Goal: Information Seeking & Learning: Compare options

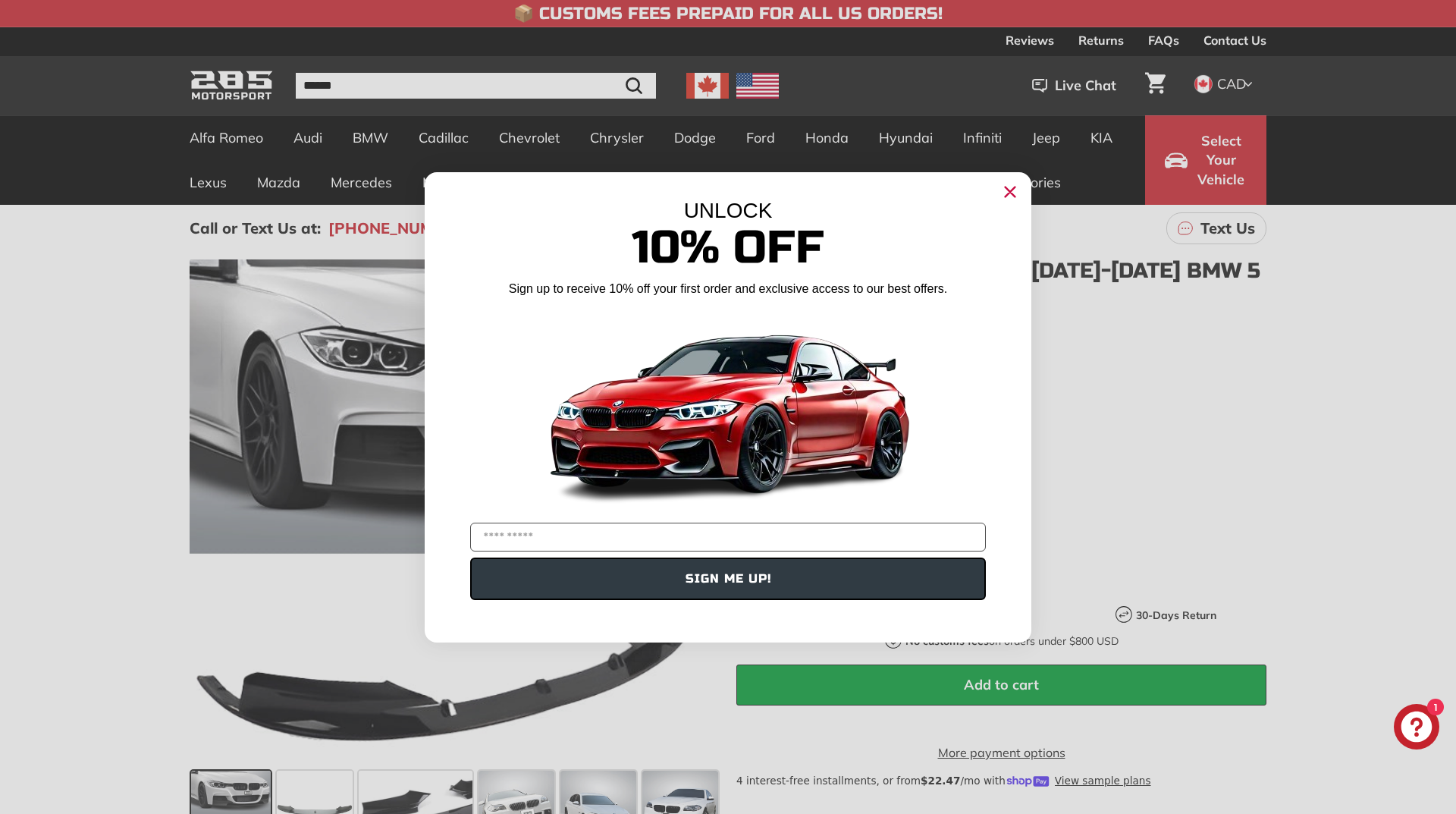
click at [1010, 194] on circle "Close dialog" at bounding box center [1010, 191] width 23 height 23
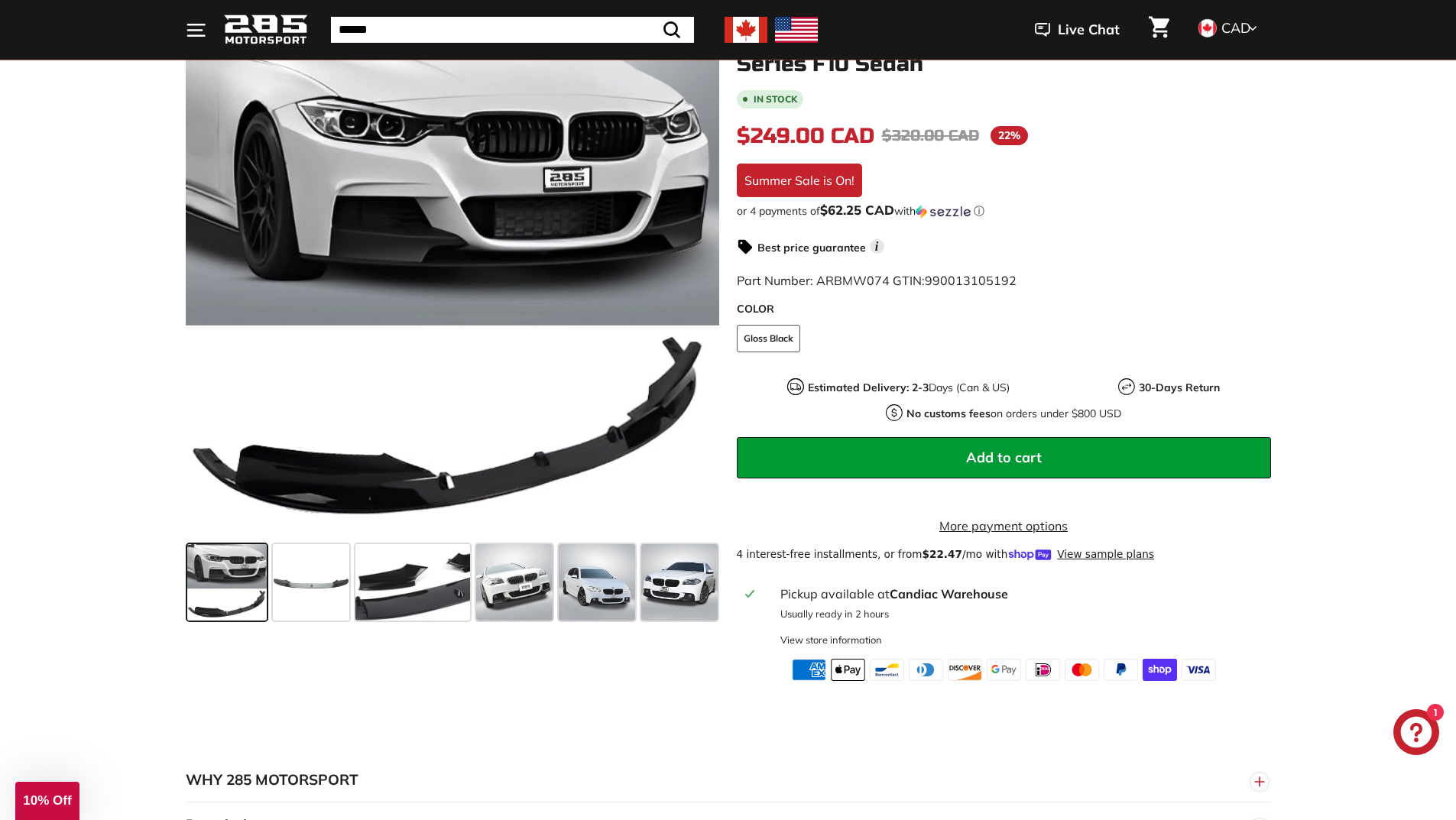
scroll to position [306, 0]
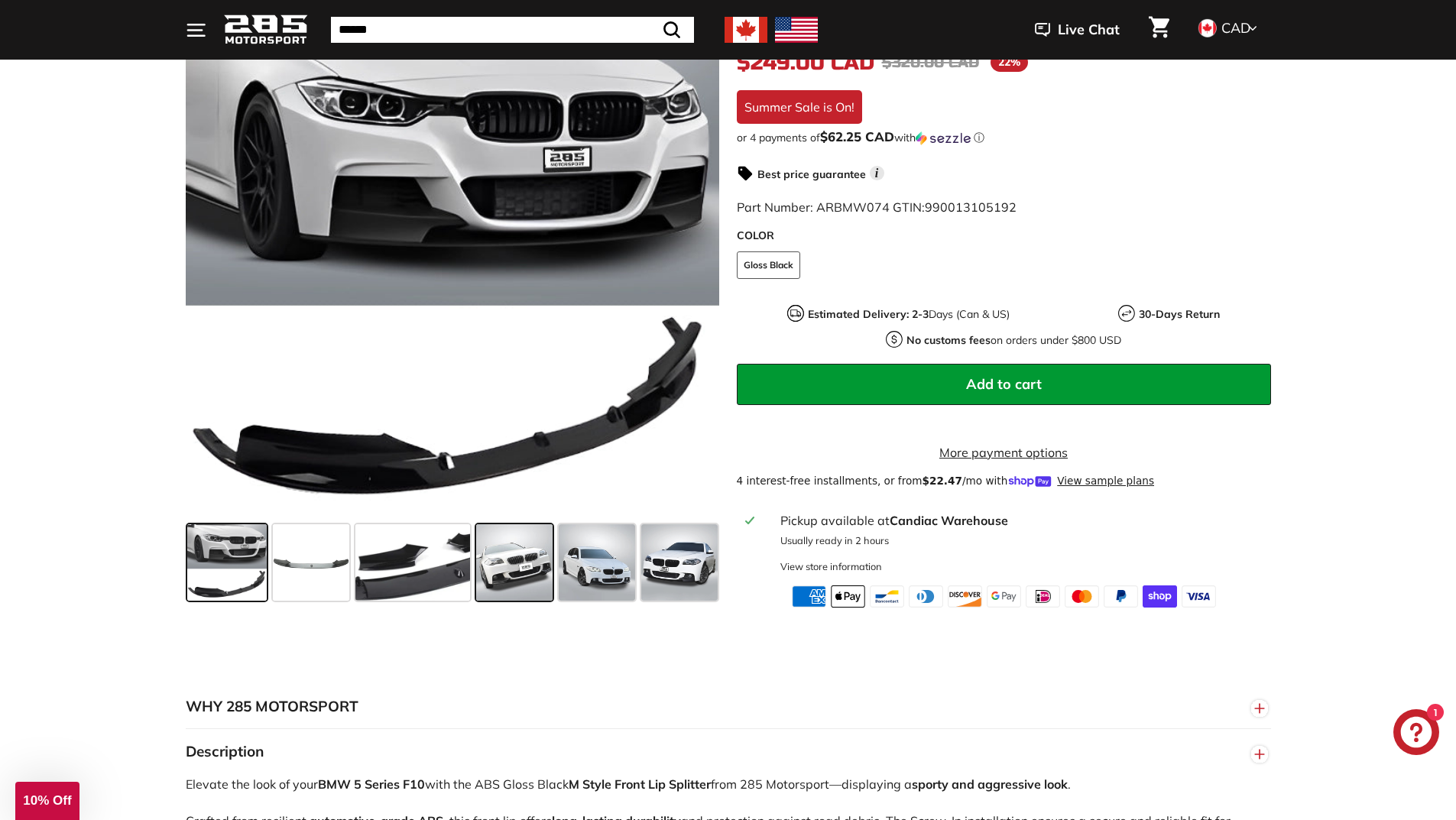
click at [496, 581] on span at bounding box center [514, 563] width 77 height 77
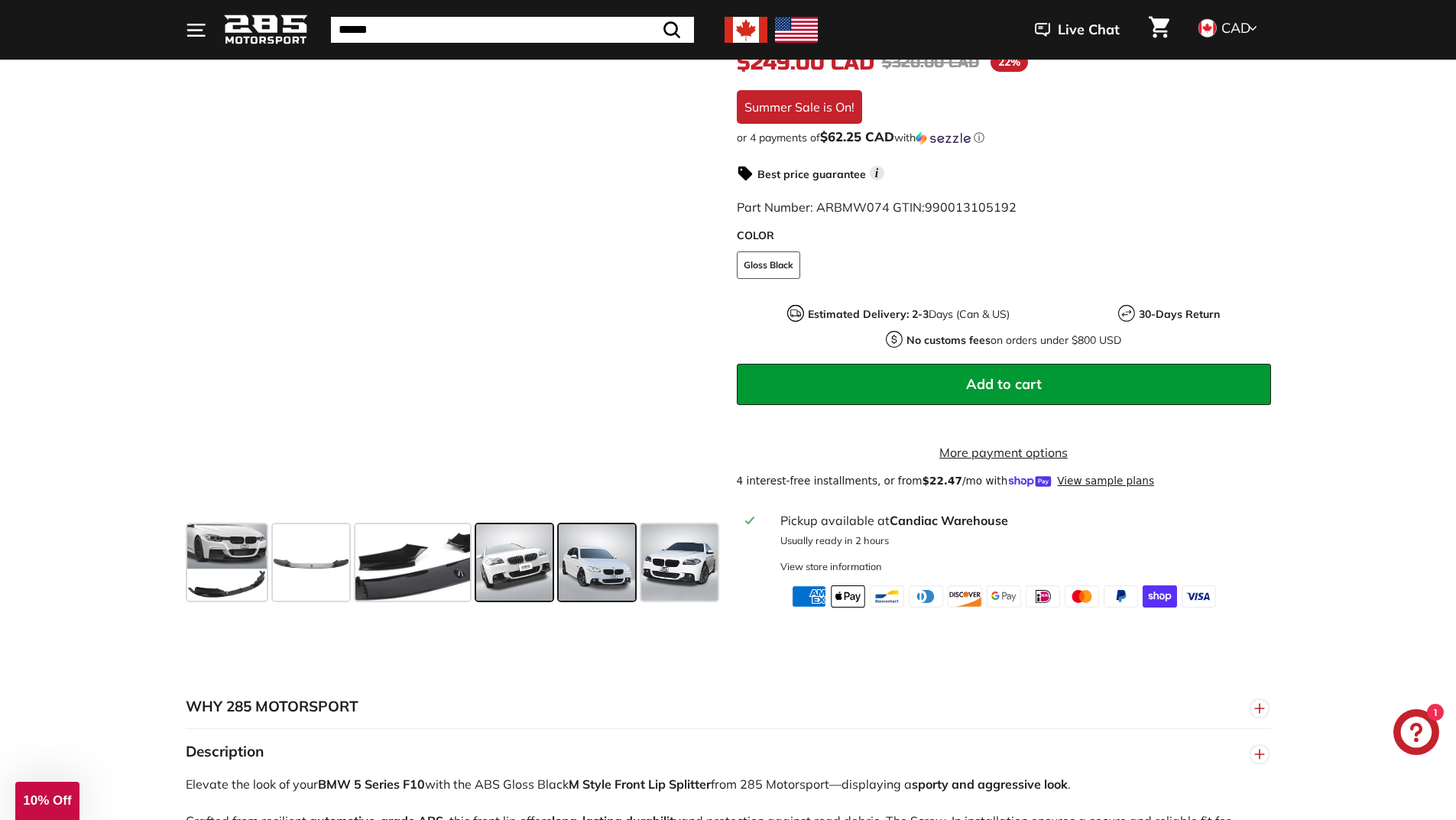
click at [593, 570] on span at bounding box center [596, 563] width 77 height 77
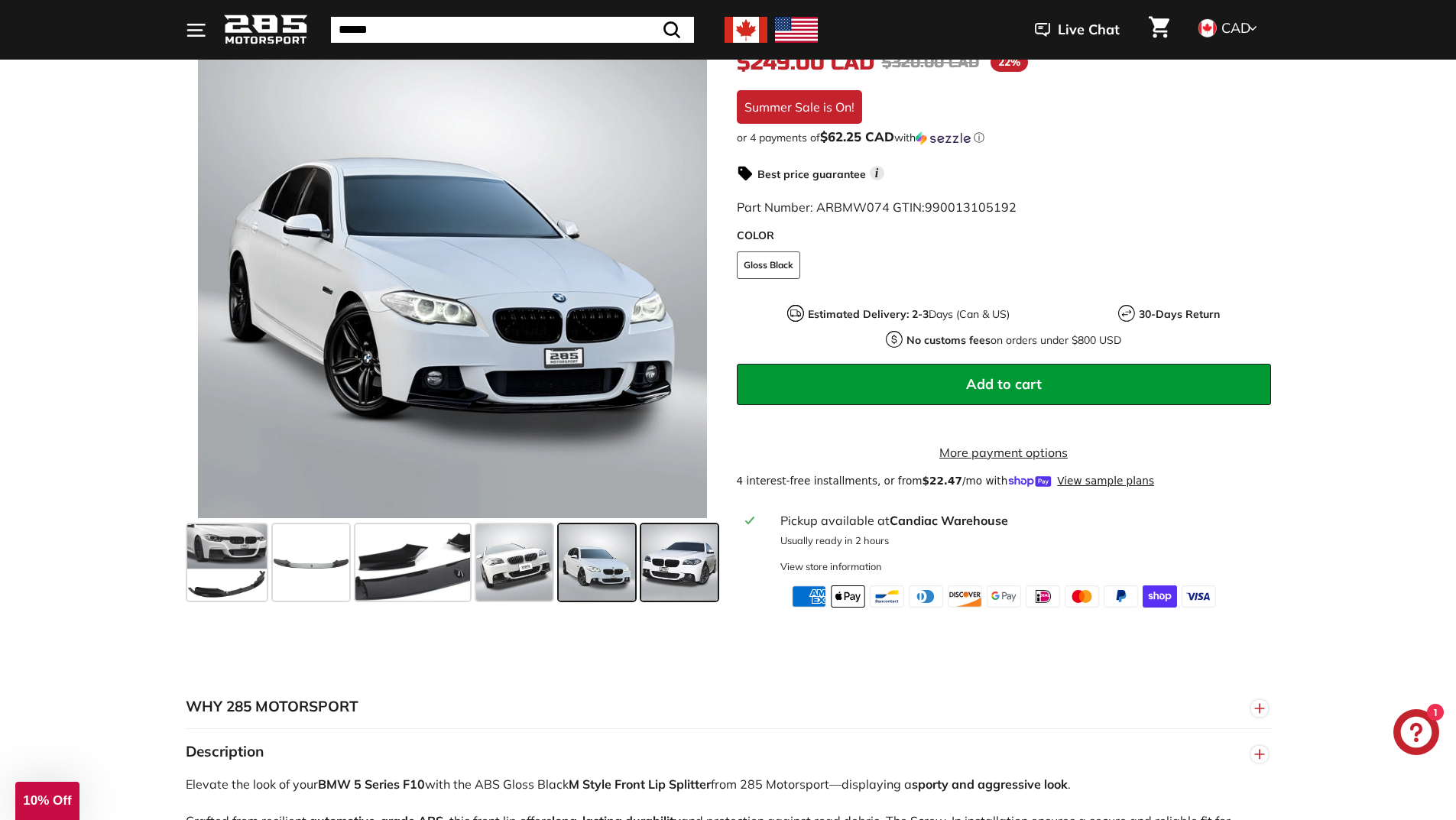
click at [668, 571] on span at bounding box center [679, 563] width 77 height 77
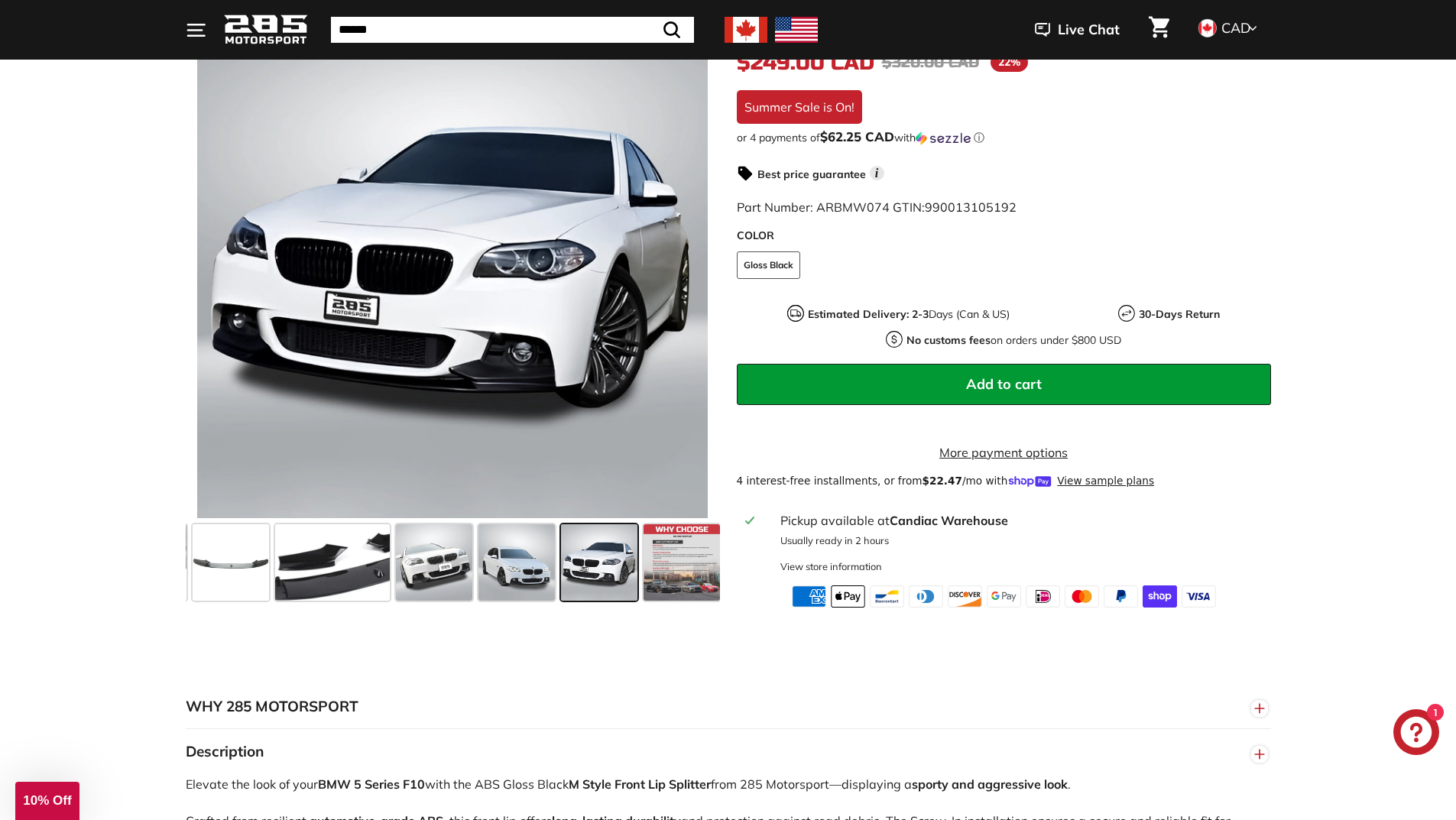
scroll to position [0, 84]
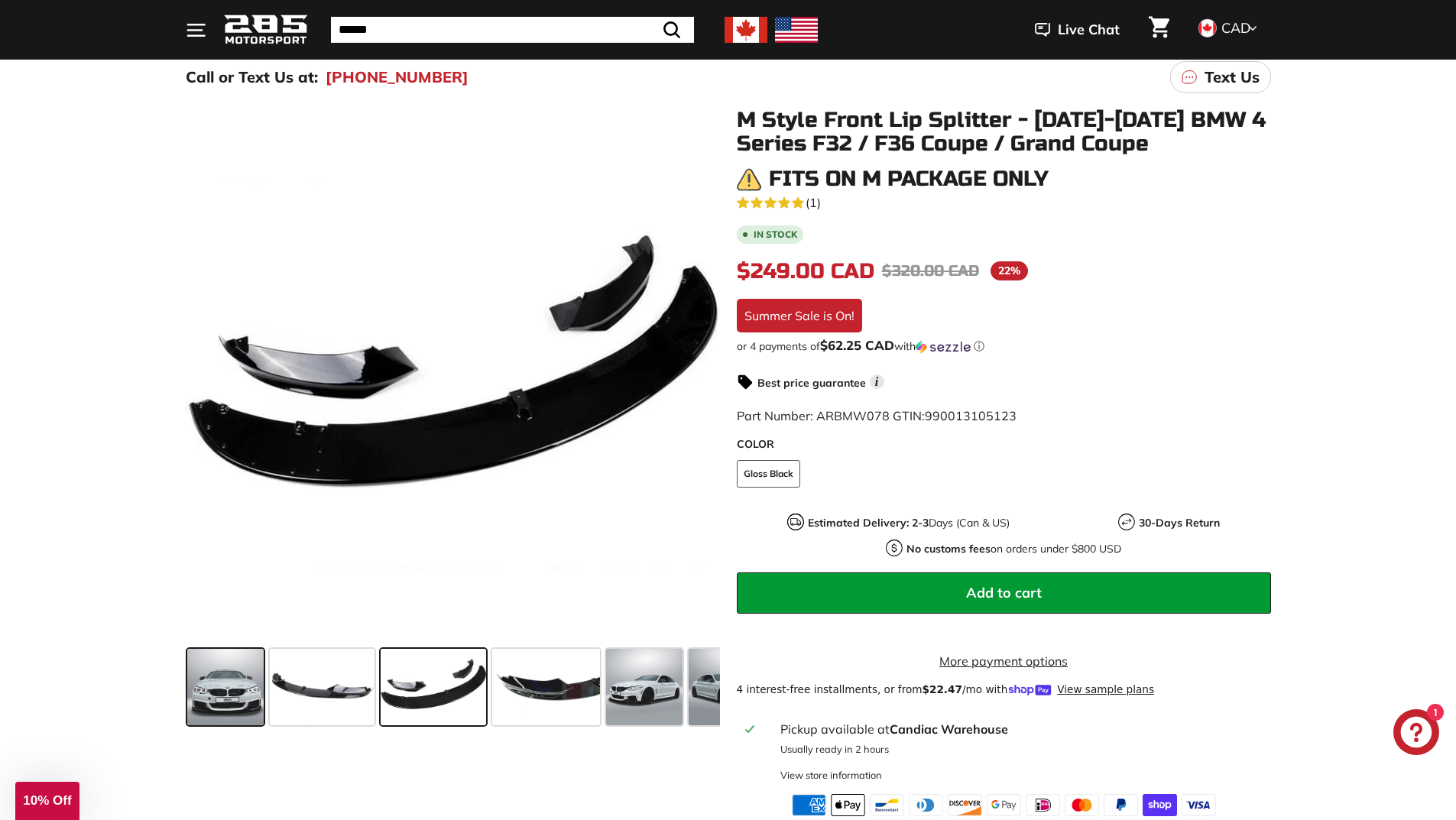
click at [228, 683] on span at bounding box center [225, 687] width 77 height 77
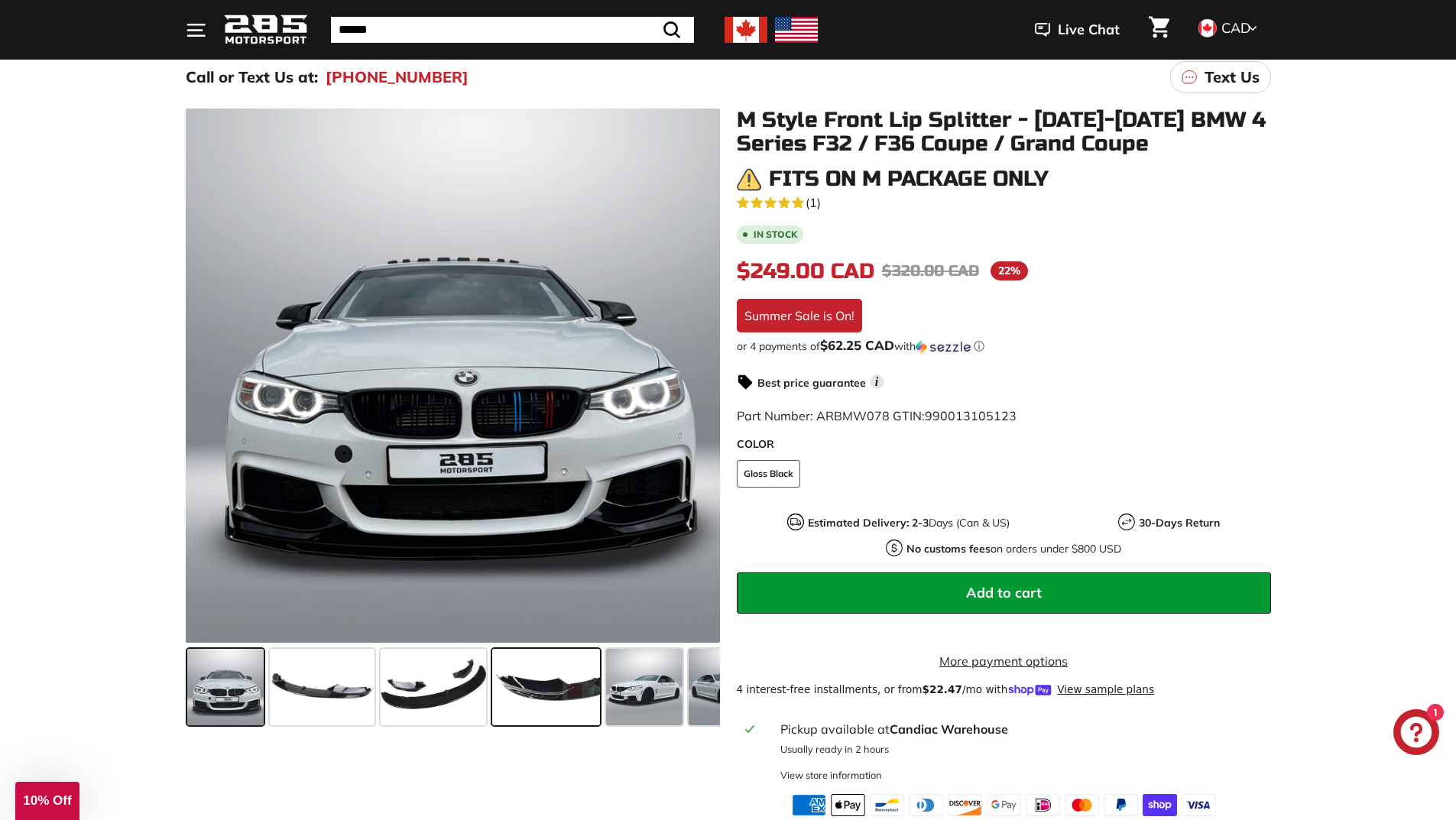
click at [527, 692] on span at bounding box center [545, 687] width 108 height 77
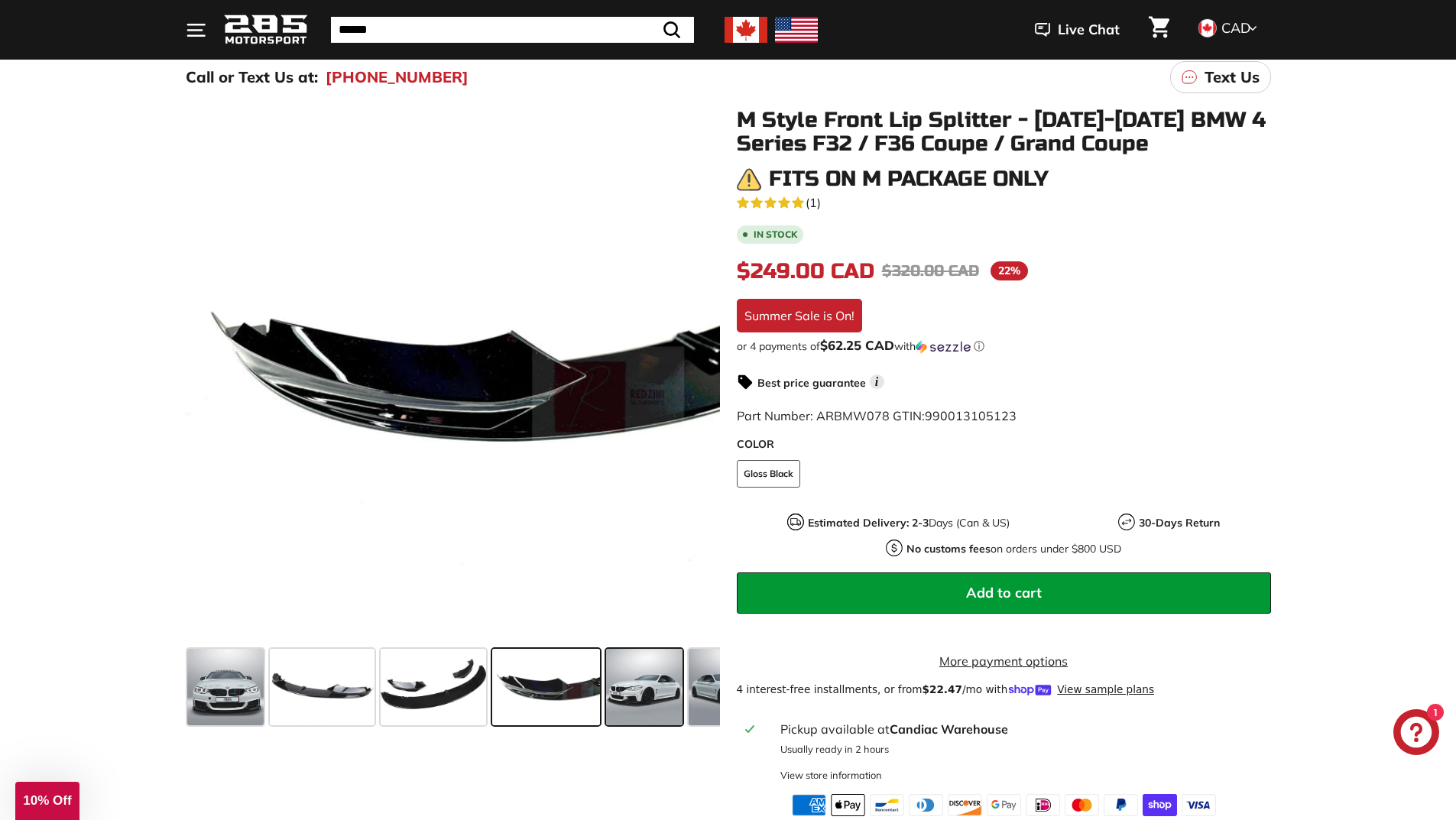
click at [659, 656] on span at bounding box center [644, 687] width 77 height 77
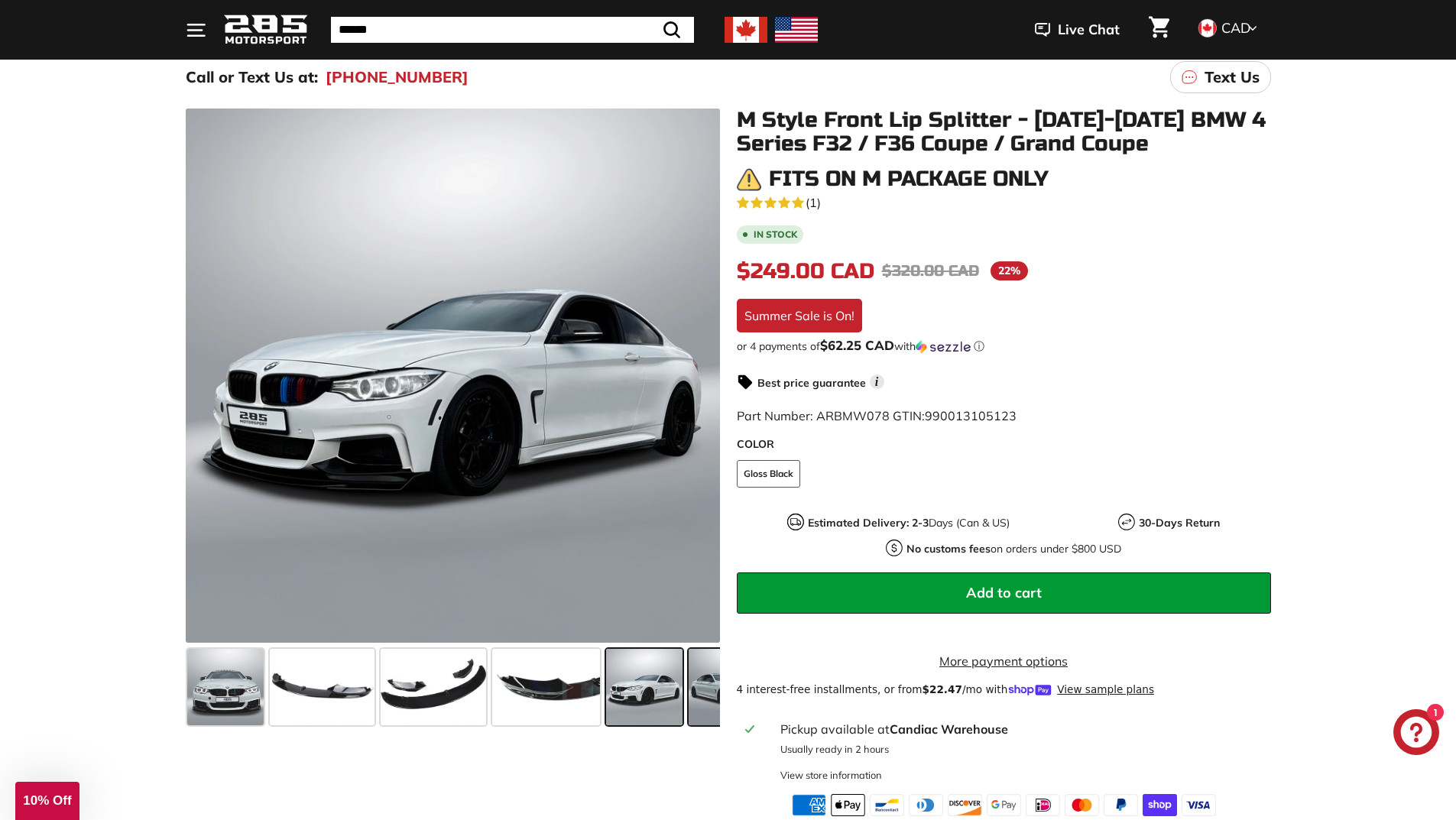
click at [709, 651] on span at bounding box center [726, 687] width 77 height 77
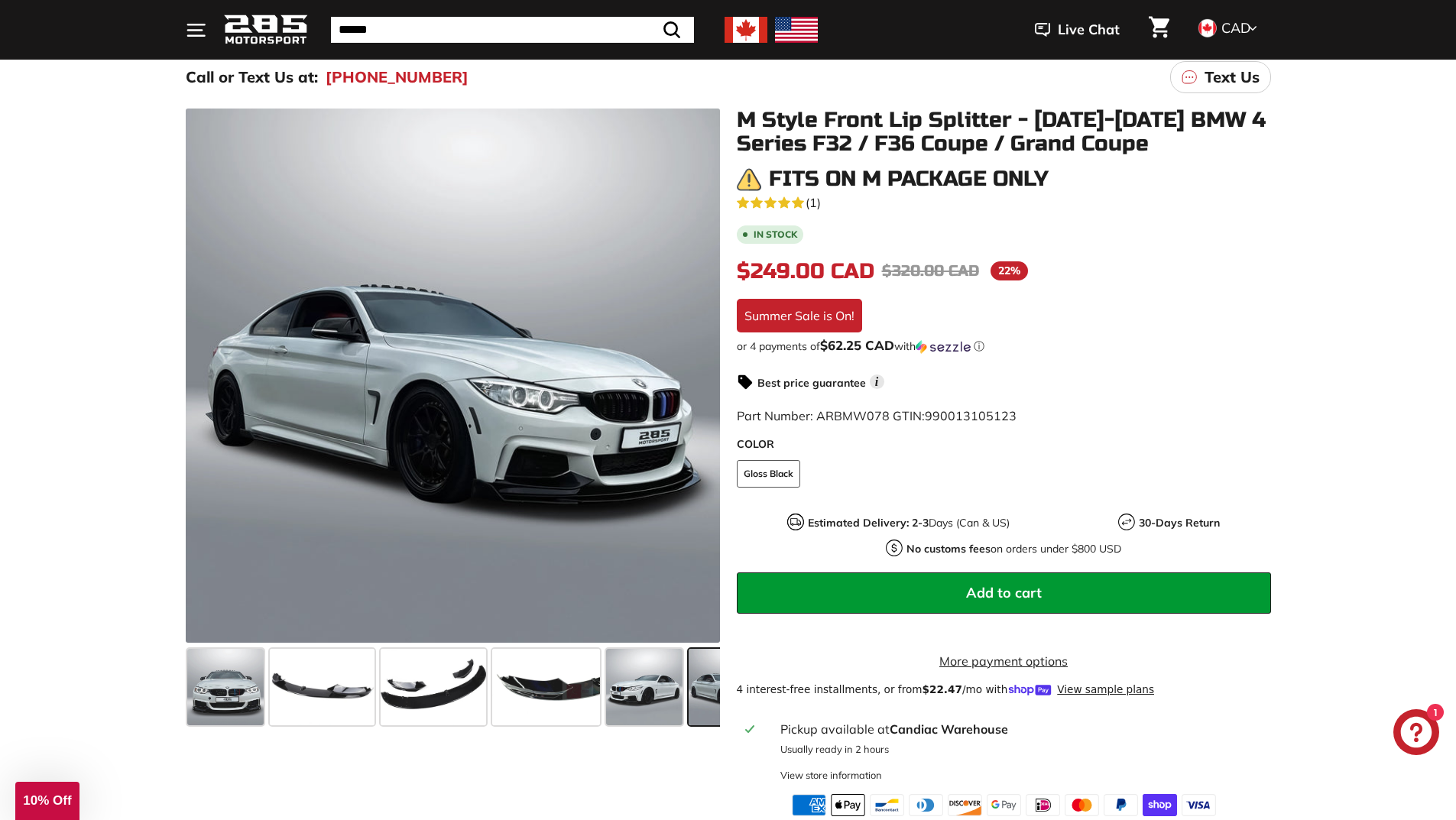
scroll to position [0, 131]
